Goal: Task Accomplishment & Management: Use online tool/utility

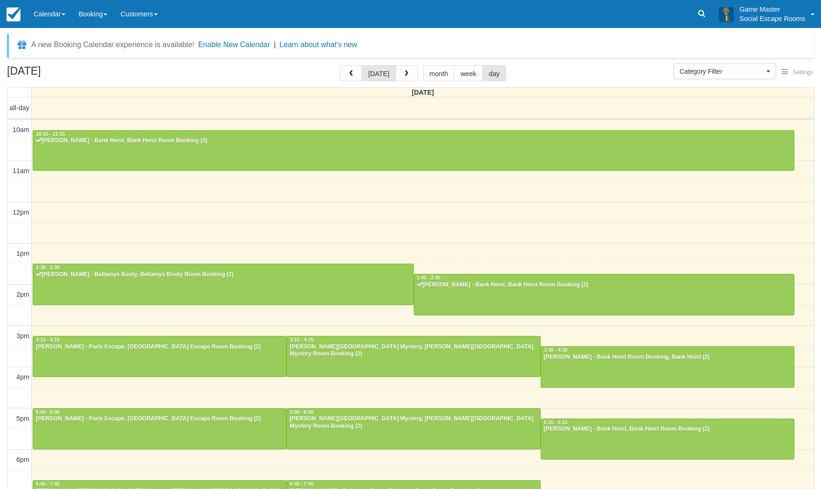
select select
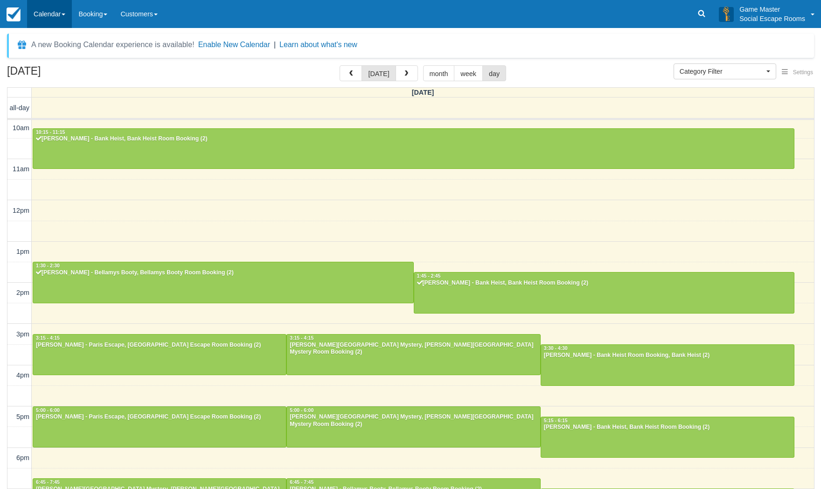
click at [49, 22] on link "Calendar" at bounding box center [49, 14] width 45 height 28
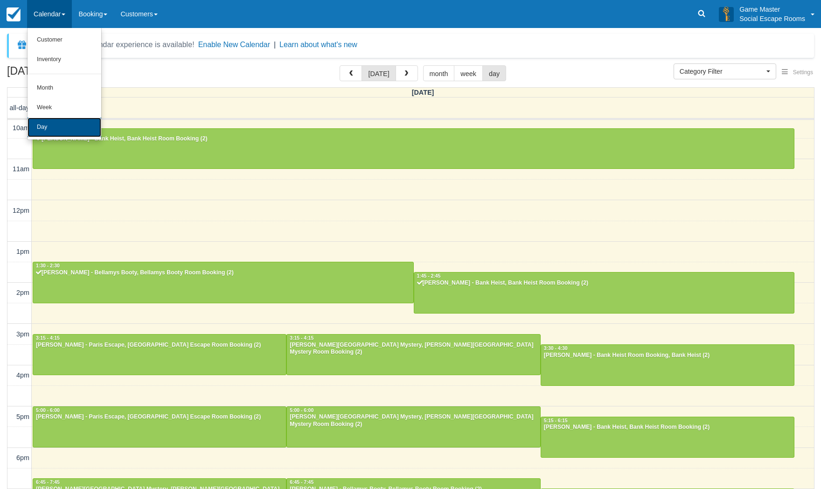
click at [43, 127] on link "Day" at bounding box center [65, 128] width 74 height 20
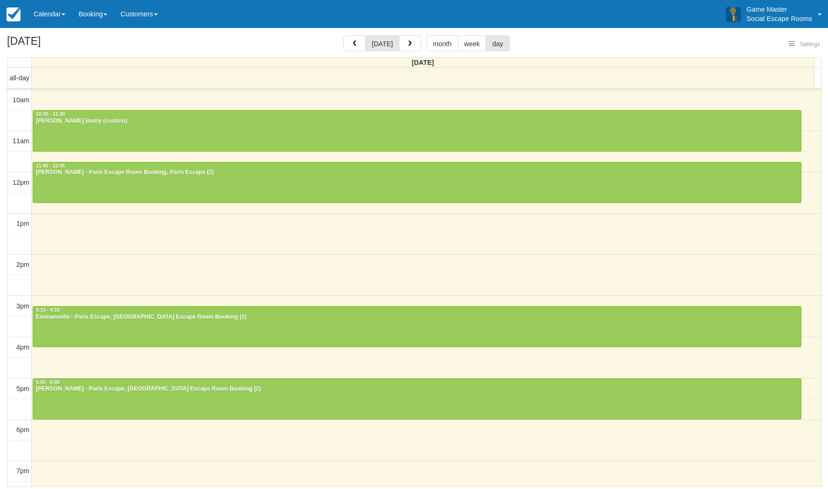
select select
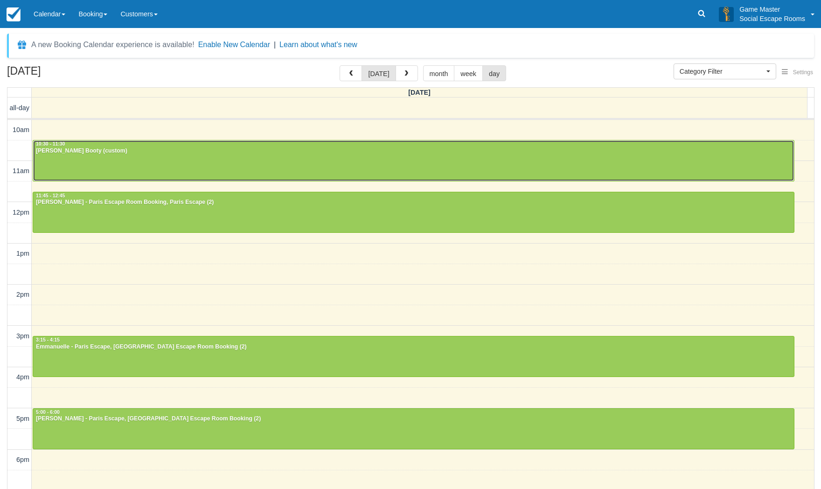
click at [116, 159] on div at bounding box center [413, 160] width 761 height 40
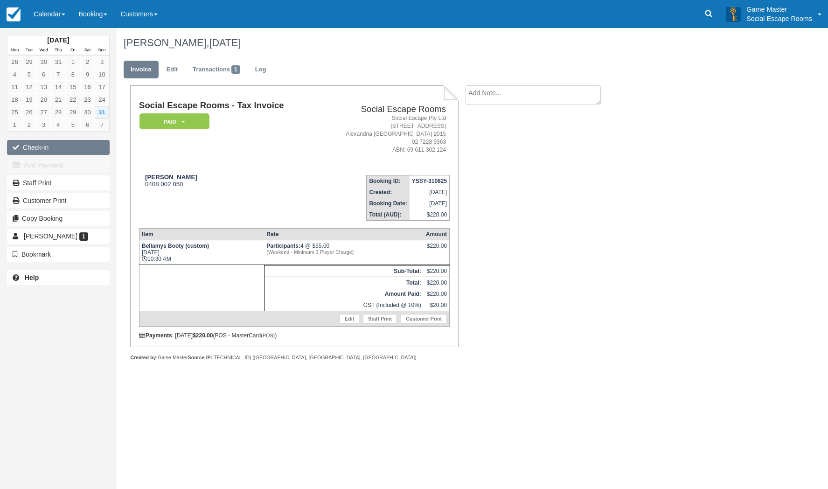
click at [55, 152] on button "Check-in" at bounding box center [58, 147] width 103 height 15
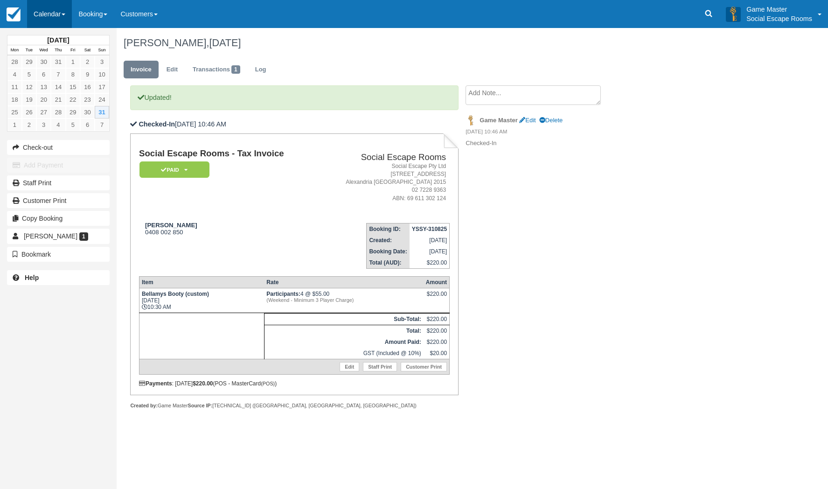
click at [56, 15] on link "Calendar" at bounding box center [49, 14] width 45 height 28
click at [43, 129] on link "Day" at bounding box center [65, 128] width 74 height 20
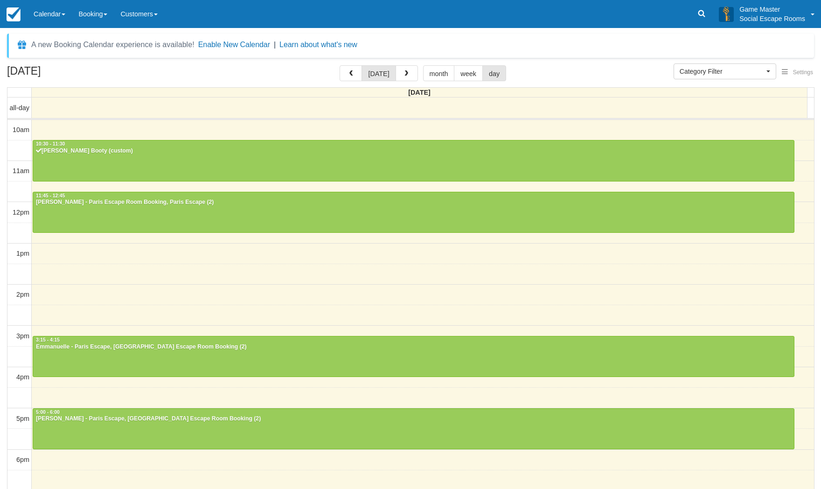
select select
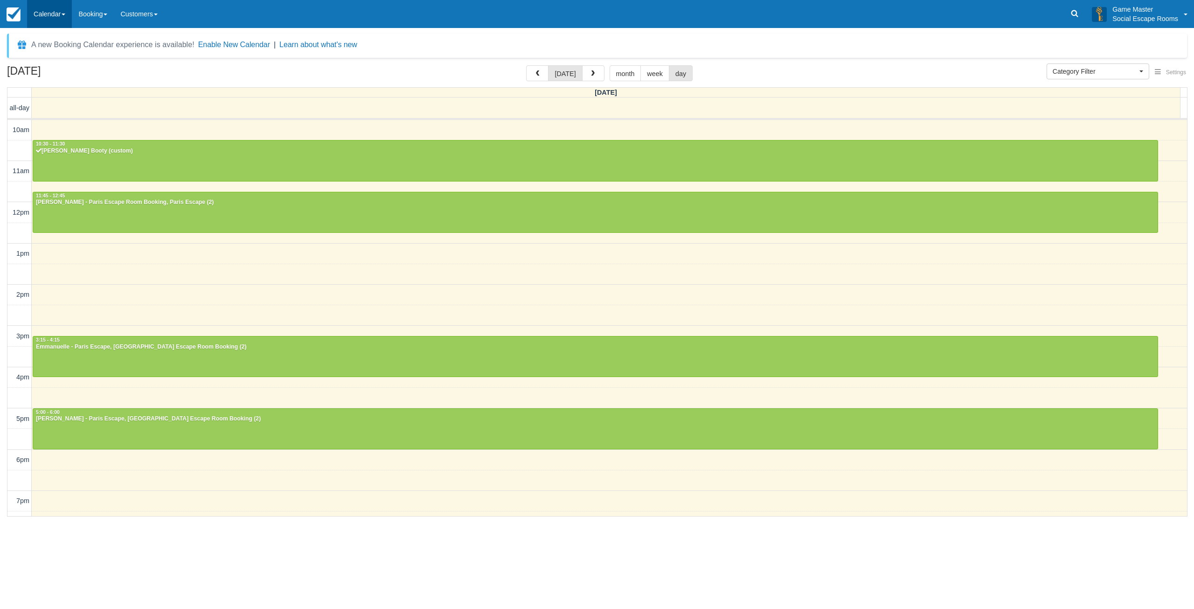
click at [63, 7] on link "Calendar" at bounding box center [49, 14] width 45 height 28
click at [50, 124] on link "Day" at bounding box center [65, 128] width 74 height 20
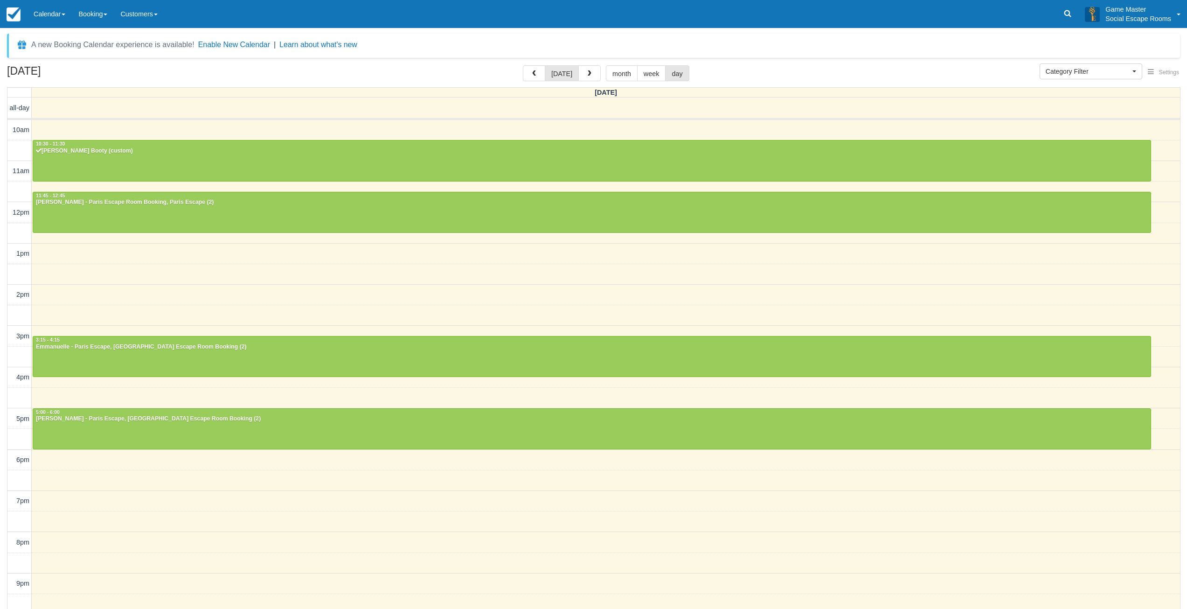
select select
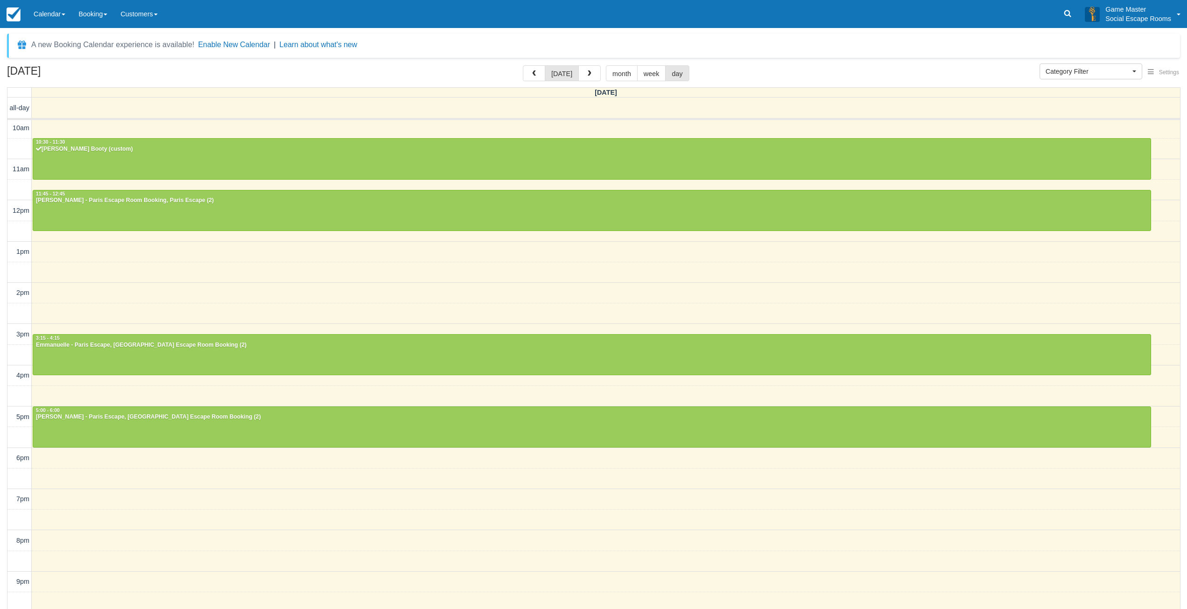
scroll to position [3, 0]
